Goal: Task Accomplishment & Management: Use online tool/utility

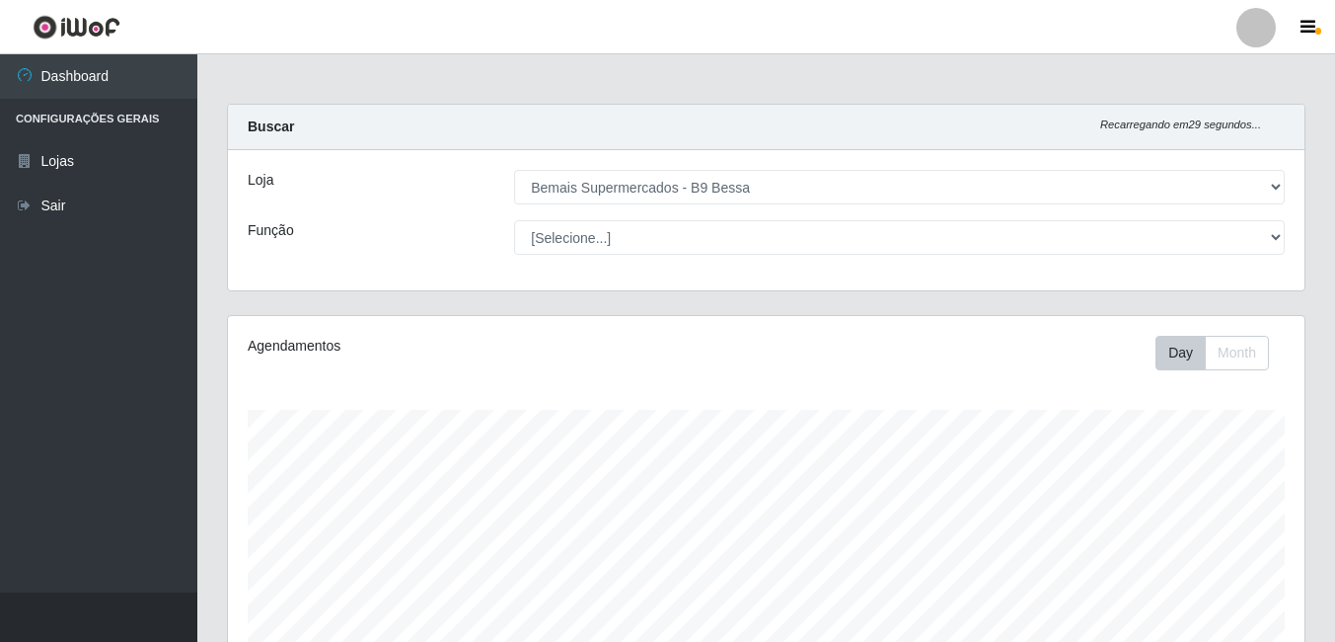
select select "410"
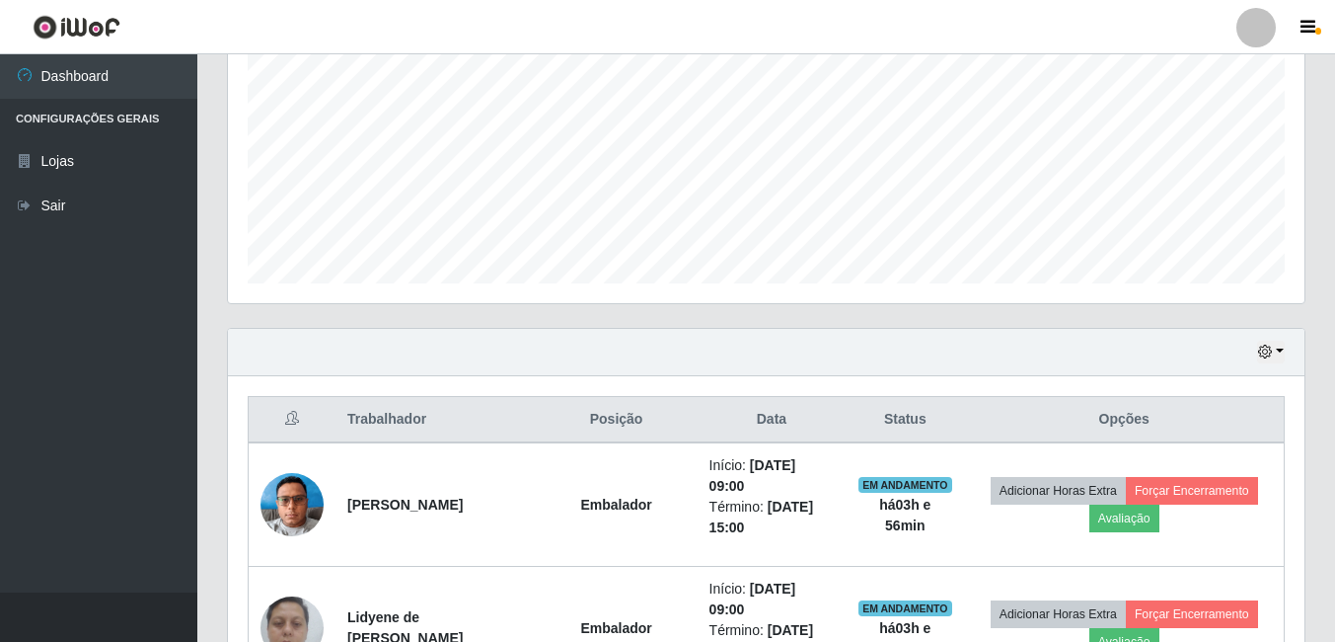
scroll to position [417, 0]
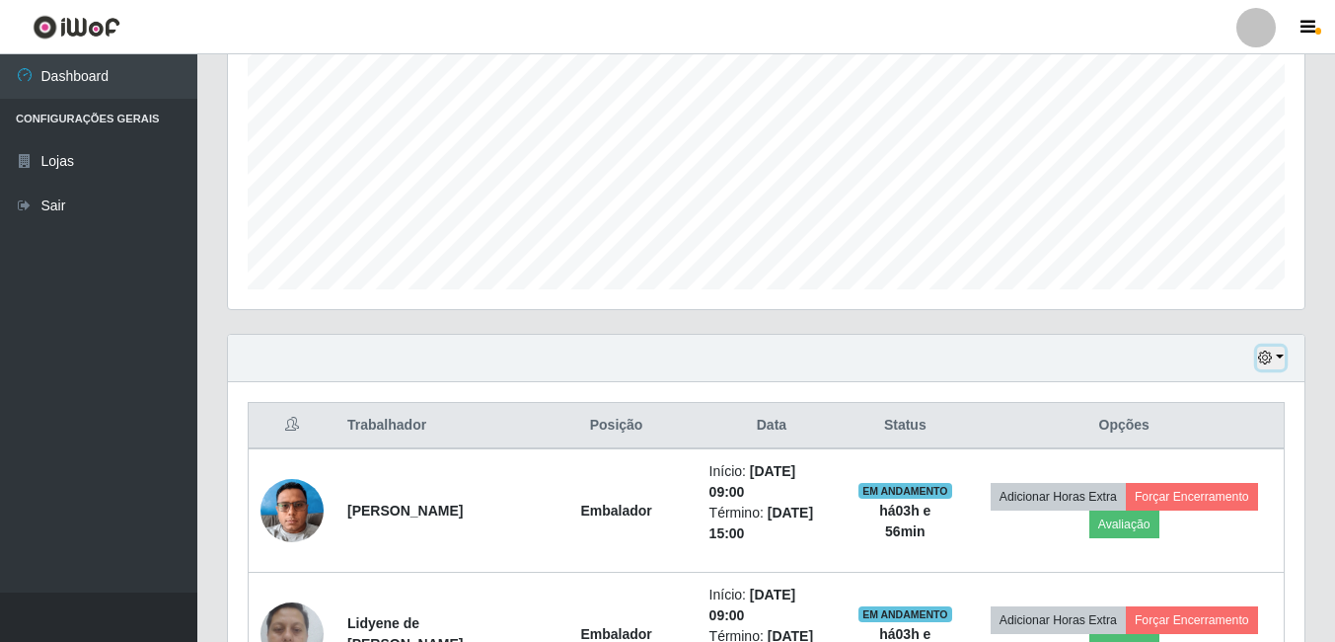
click at [1281, 355] on button "button" at bounding box center [1271, 357] width 28 height 23
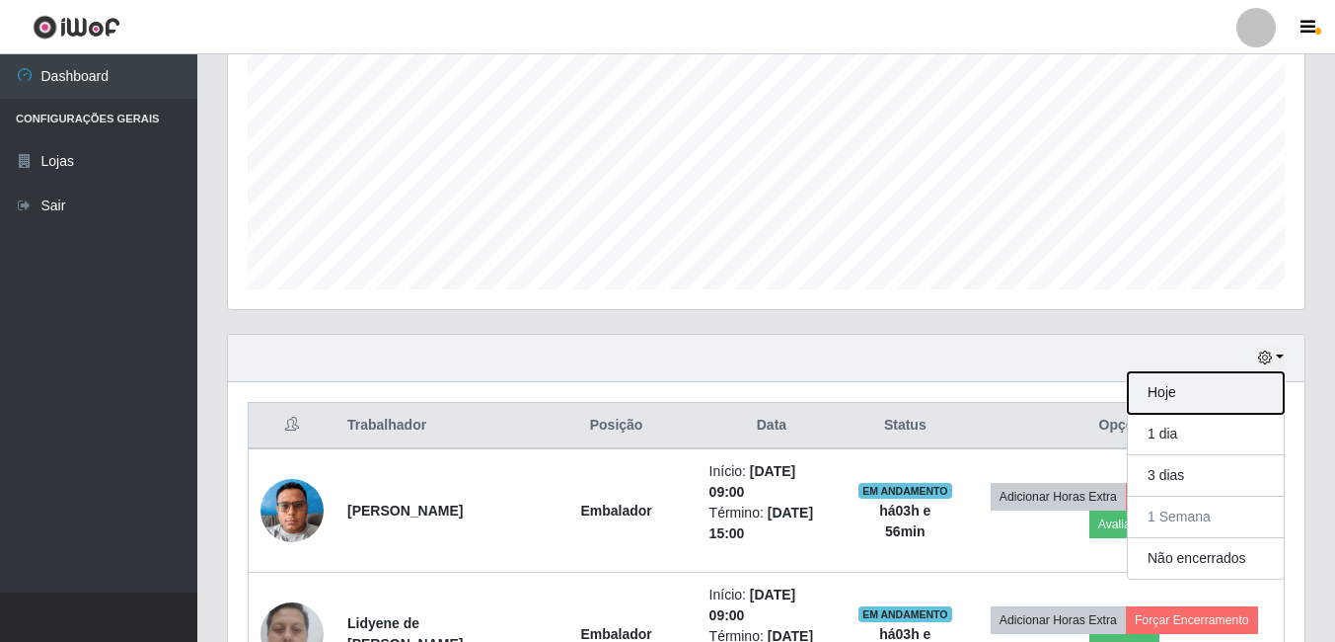
click at [1184, 391] on button "Hoje" at bounding box center [1206, 392] width 156 height 41
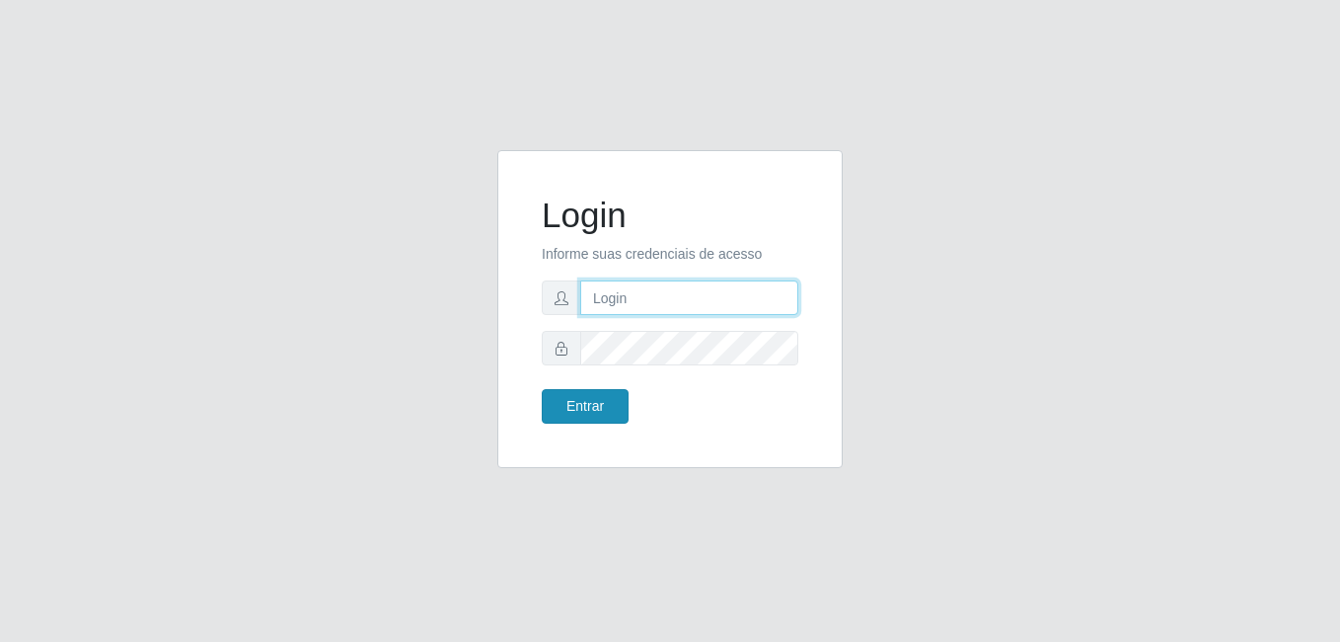
type input "Yohanna@bessa"
click at [562, 412] on button "Entrar" at bounding box center [585, 406] width 87 height 35
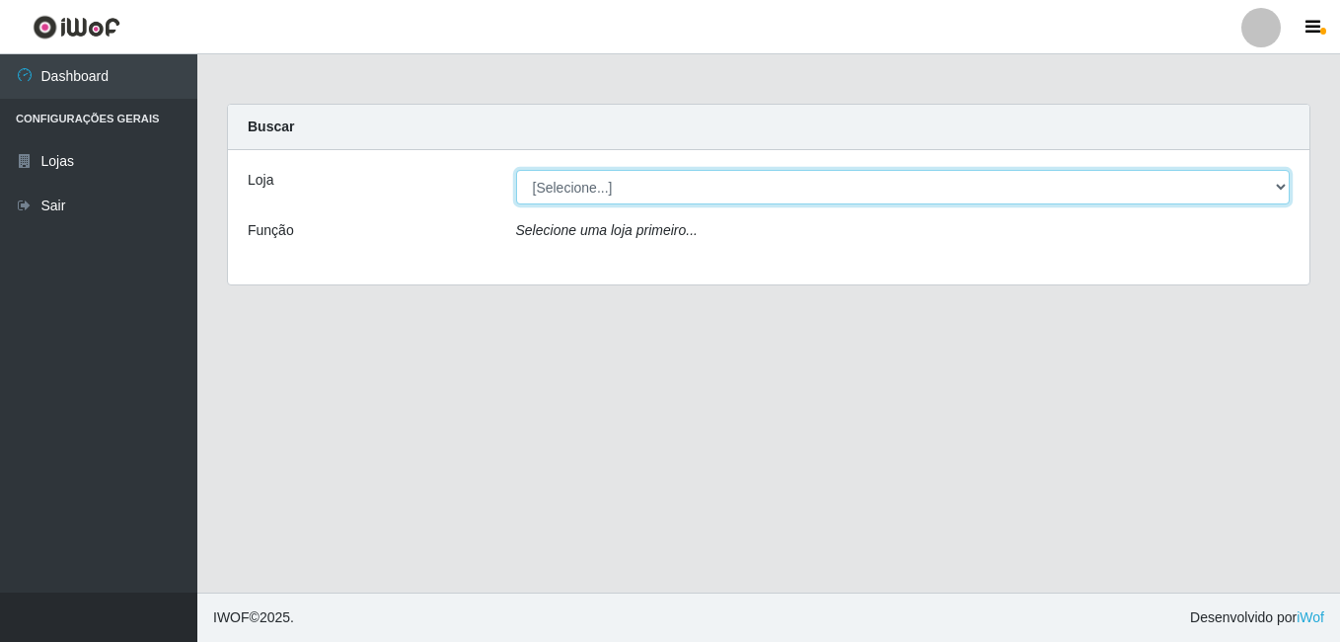
click at [1275, 183] on select "[Selecione...] Bemais Supermercados - B9 Bessa" at bounding box center [903, 187] width 775 height 35
select select "410"
click at [516, 170] on select "[Selecione...] Bemais Supermercados - B9 Bessa" at bounding box center [903, 187] width 775 height 35
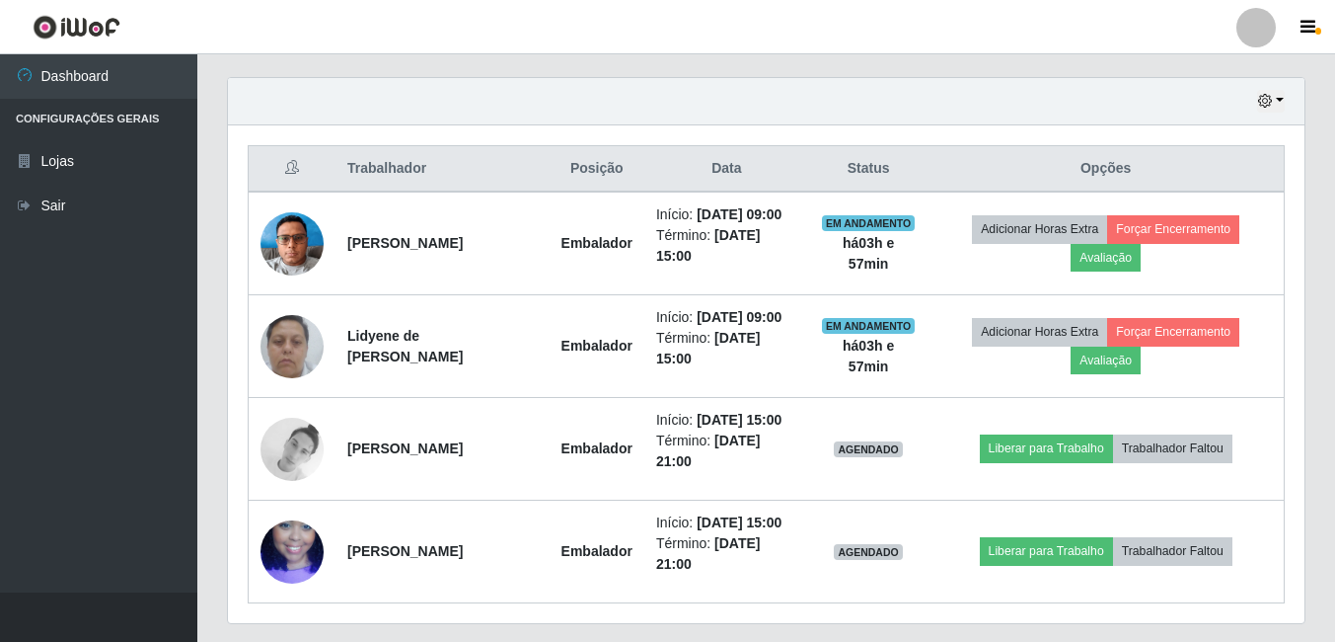
scroll to position [691, 0]
